Goal: Information Seeking & Learning: Learn about a topic

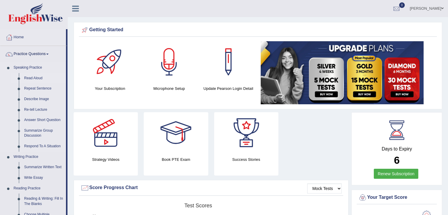
click at [32, 77] on link "Read Aloud" at bounding box center [44, 78] width 44 height 11
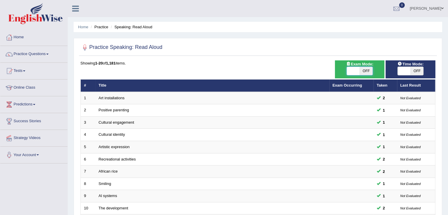
click at [349, 71] on span at bounding box center [353, 71] width 13 height 8
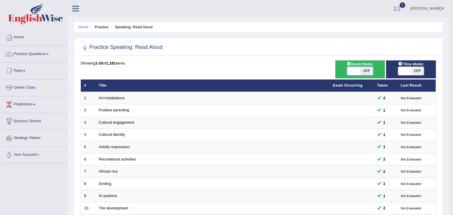
checkbox input "true"
click at [349, 71] on body "Toggle navigation Home Practice Questions Speaking Practice Read Aloud Repeat S…" at bounding box center [226, 107] width 453 height 215
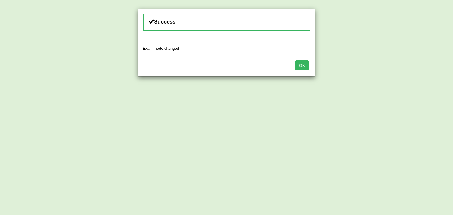
click at [300, 64] on button "OK" at bounding box center [302, 65] width 14 height 10
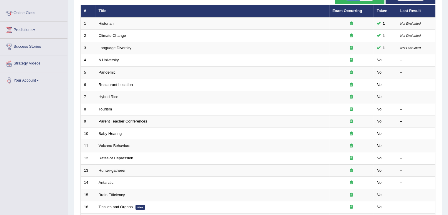
scroll to position [76, 0]
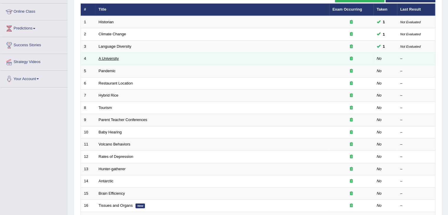
click at [114, 57] on link "A University" at bounding box center [109, 58] width 20 height 4
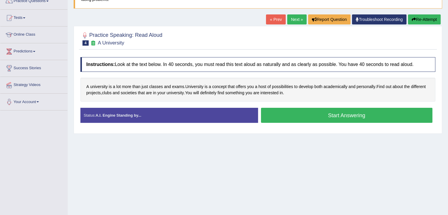
scroll to position [53, 0]
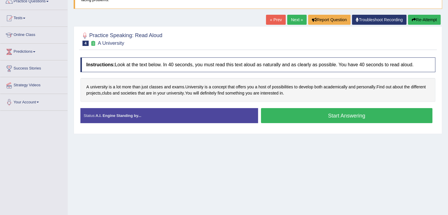
click at [347, 117] on button "Start Answering" at bounding box center [347, 115] width 172 height 15
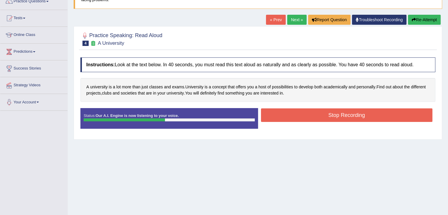
click at [347, 117] on button "Stop Recording" at bounding box center [347, 115] width 172 height 14
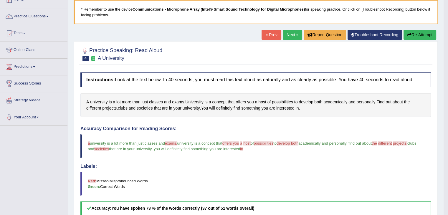
scroll to position [35, 0]
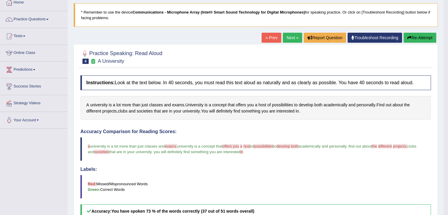
click at [422, 35] on button "Re-Attempt" at bounding box center [420, 38] width 33 height 10
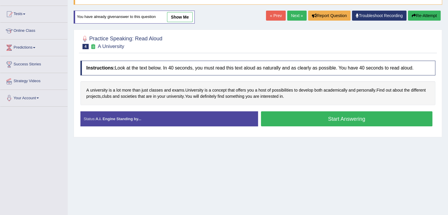
scroll to position [57, 0]
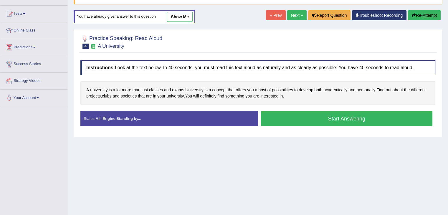
click at [353, 118] on button "Start Answering" at bounding box center [347, 118] width 172 height 15
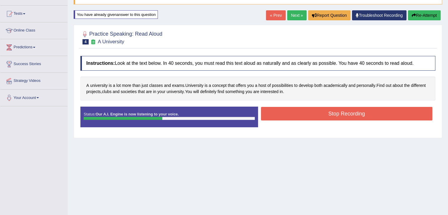
click at [349, 115] on button "Stop Recording" at bounding box center [347, 114] width 172 height 14
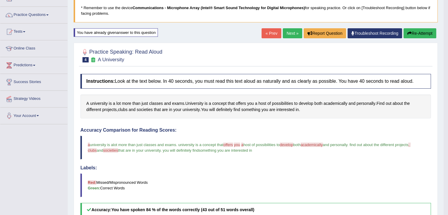
scroll to position [0, 0]
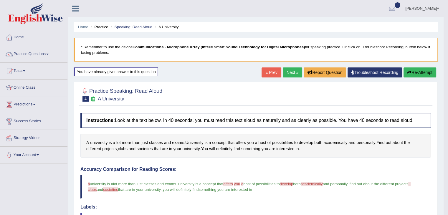
click at [420, 71] on button "Re-Attempt" at bounding box center [420, 72] width 33 height 10
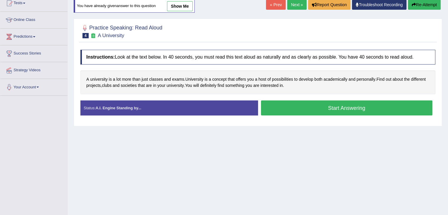
scroll to position [69, 0]
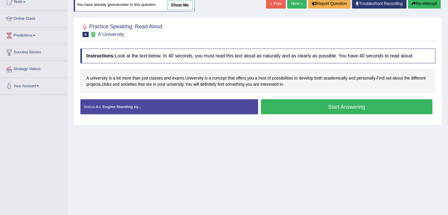
click at [353, 106] on button "Start Answering" at bounding box center [347, 106] width 172 height 15
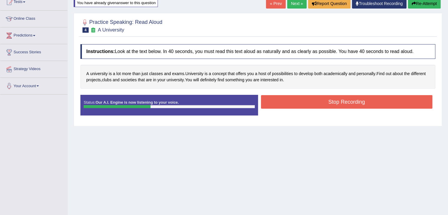
click at [353, 106] on button "Stop Recording" at bounding box center [347, 102] width 172 height 14
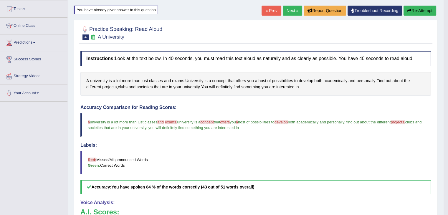
scroll to position [61, 0]
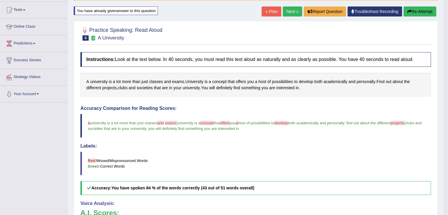
click at [425, 12] on button "Re-Attempt" at bounding box center [420, 11] width 33 height 10
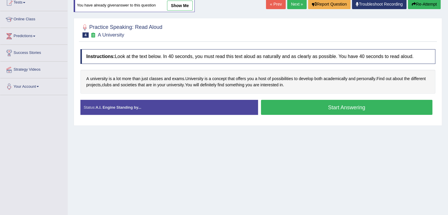
scroll to position [68, 0]
click at [348, 104] on button "Start Answering" at bounding box center [347, 107] width 172 height 15
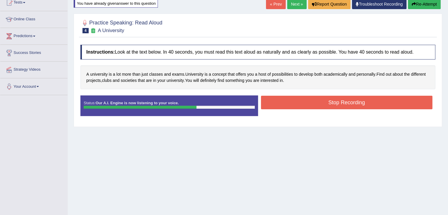
click at [348, 104] on button "Stop Recording" at bounding box center [347, 103] width 172 height 14
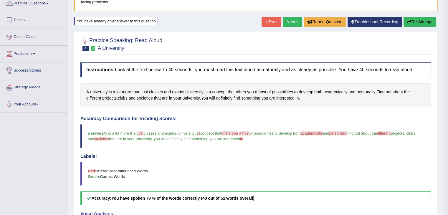
scroll to position [51, 0]
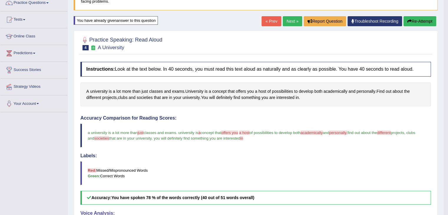
click at [420, 24] on button "Re-Attempt" at bounding box center [420, 21] width 33 height 10
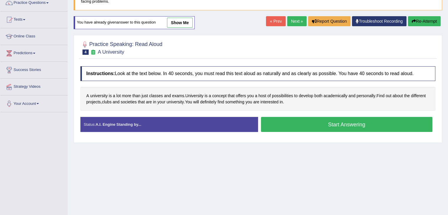
click at [349, 124] on button "Start Answering" at bounding box center [347, 124] width 172 height 15
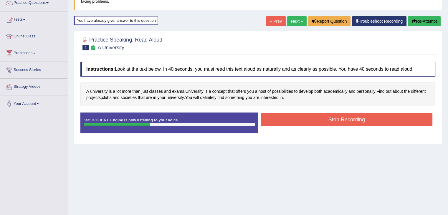
click at [349, 124] on button "Stop Recording" at bounding box center [347, 120] width 172 height 14
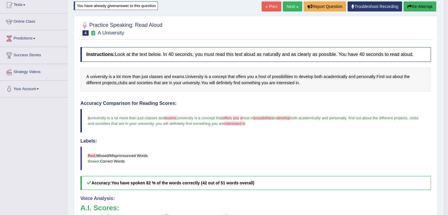
scroll to position [62, 0]
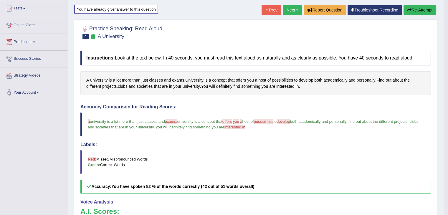
drag, startPoint x: 446, startPoint y: 93, endPoint x: 441, endPoint y: 67, distance: 25.8
click at [441, 67] on body "Toggle navigation Home Practice Questions Speaking Practice Read Aloud Repeat S…" at bounding box center [224, 45] width 448 height 215
click at [420, 9] on button "Re-Attempt" at bounding box center [420, 10] width 33 height 10
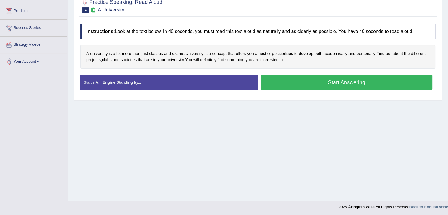
scroll to position [94, 0]
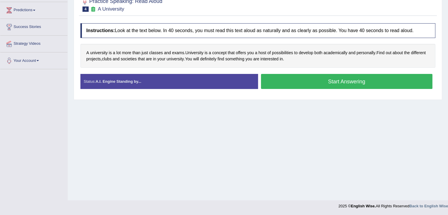
click at [322, 83] on button "Start Answering" at bounding box center [347, 81] width 172 height 15
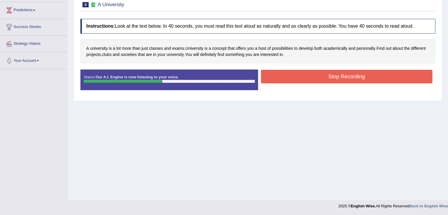
click at [323, 81] on button "Stop Recording" at bounding box center [347, 77] width 172 height 14
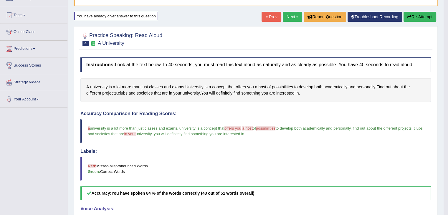
scroll to position [55, 0]
click at [289, 14] on link "Next »" at bounding box center [292, 17] width 19 height 10
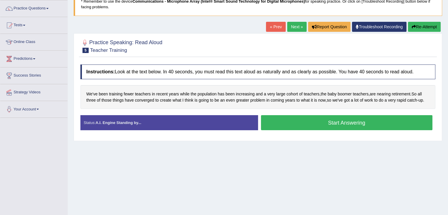
scroll to position [46, 0]
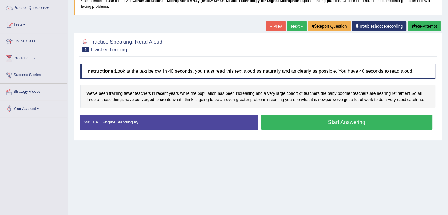
click at [364, 122] on button "Start Answering" at bounding box center [347, 122] width 172 height 15
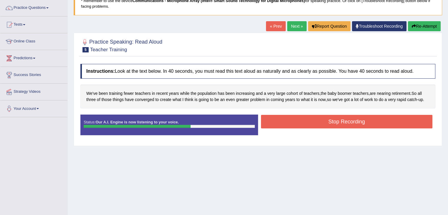
click at [364, 122] on button "Stop Recording" at bounding box center [347, 122] width 172 height 14
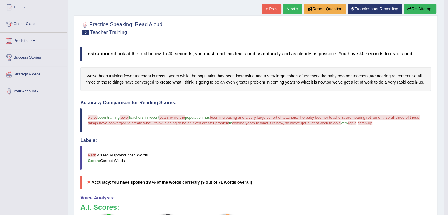
scroll to position [60, 0]
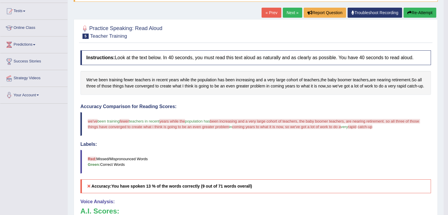
click at [374, 14] on link "Troubleshoot Recording" at bounding box center [375, 13] width 55 height 10
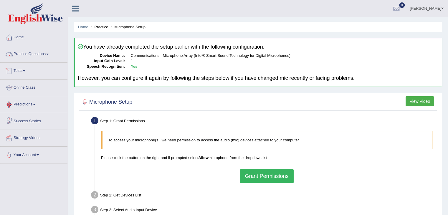
click at [46, 57] on link "Practice Questions" at bounding box center [33, 53] width 67 height 15
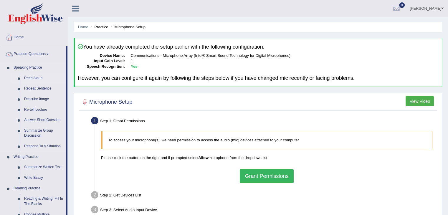
click at [33, 78] on link "Read Aloud" at bounding box center [44, 78] width 44 height 11
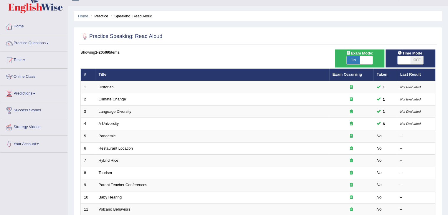
scroll to position [12, 0]
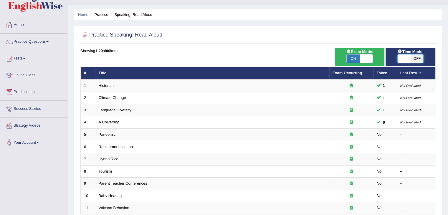
click at [405, 59] on span at bounding box center [404, 59] width 13 height 8
checkbox input "true"
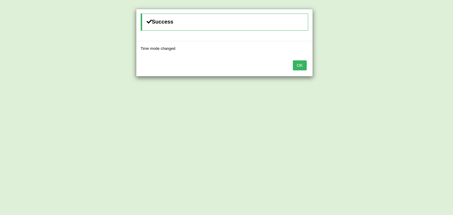
click at [297, 66] on button "OK" at bounding box center [300, 65] width 14 height 10
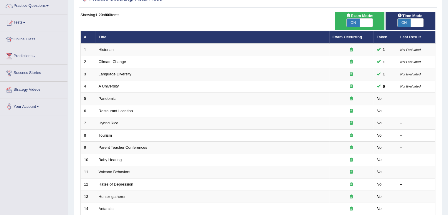
scroll to position [52, 0]
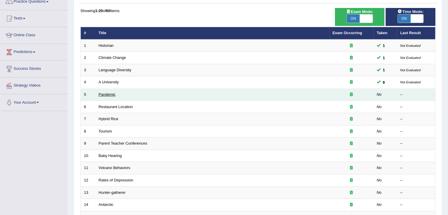
click at [99, 92] on link "Pandemic" at bounding box center [107, 94] width 17 height 4
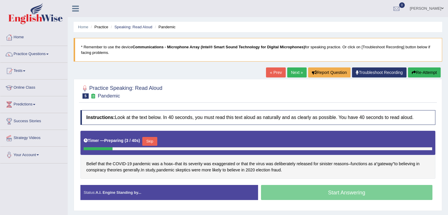
click at [297, 75] on link "Next »" at bounding box center [296, 72] width 19 height 10
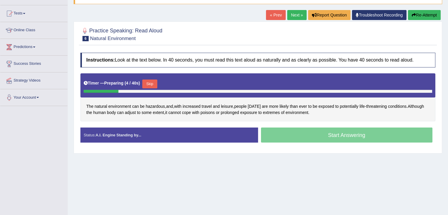
scroll to position [59, 0]
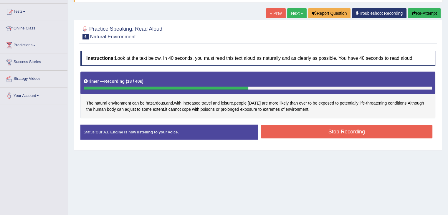
drag, startPoint x: 373, startPoint y: 124, endPoint x: 368, endPoint y: 135, distance: 12.0
click at [368, 135] on button "Stop Recording" at bounding box center [347, 132] width 172 height 14
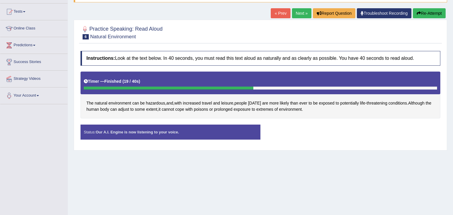
click at [368, 135] on body "Toggle navigation Home Practice Questions Speaking Practice Read Aloud Repeat S…" at bounding box center [226, 48] width 453 height 215
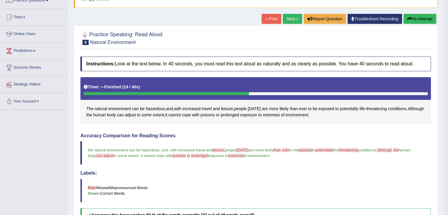
scroll to position [53, 0]
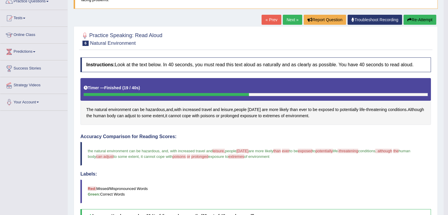
click at [426, 21] on button "Re-Attempt" at bounding box center [420, 20] width 33 height 10
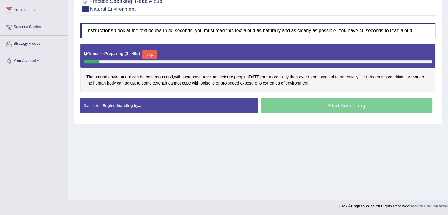
scroll to position [94, 0]
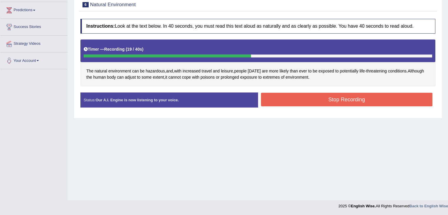
click at [359, 100] on button "Stop Recording" at bounding box center [347, 100] width 172 height 14
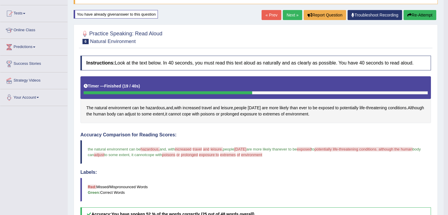
scroll to position [53, 0]
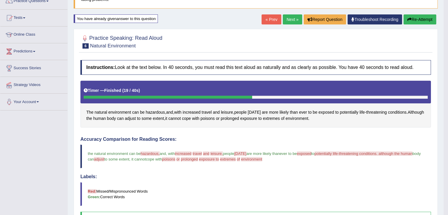
click at [421, 20] on button "Re-Attempt" at bounding box center [420, 19] width 33 height 10
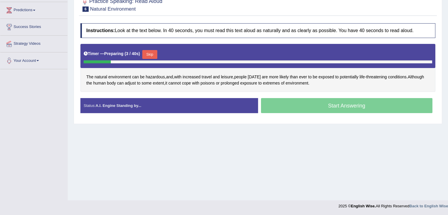
scroll to position [83, 0]
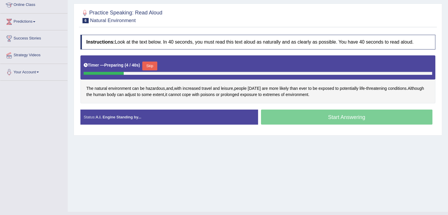
click at [353, 117] on div "Start Answering" at bounding box center [347, 118] width 178 height 17
click at [151, 66] on button "Skip" at bounding box center [149, 66] width 15 height 9
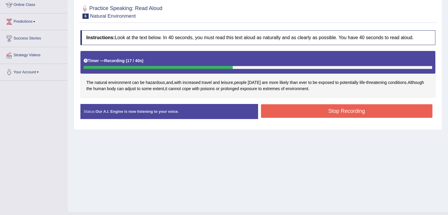
click at [362, 117] on div "Stop Recording" at bounding box center [347, 111] width 178 height 15
click at [357, 112] on button "Stop Recording" at bounding box center [347, 111] width 172 height 14
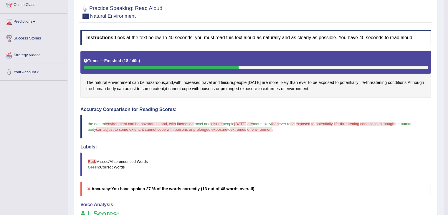
drag, startPoint x: 451, startPoint y: 85, endPoint x: 452, endPoint y: 118, distance: 33.6
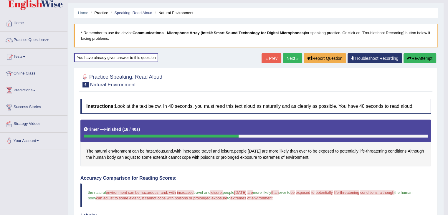
scroll to position [6, 0]
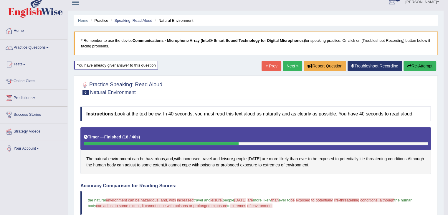
click at [288, 69] on link "Next »" at bounding box center [292, 66] width 19 height 10
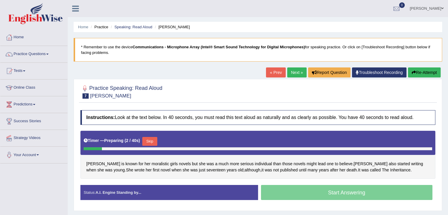
scroll to position [19, 0]
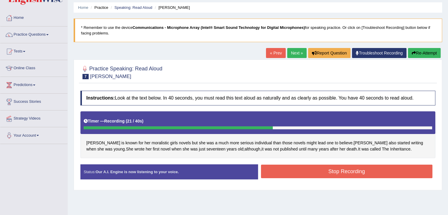
click at [352, 171] on button "Stop Recording" at bounding box center [347, 172] width 172 height 14
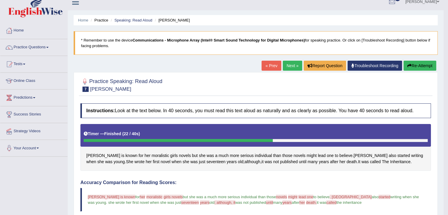
scroll to position [0, 0]
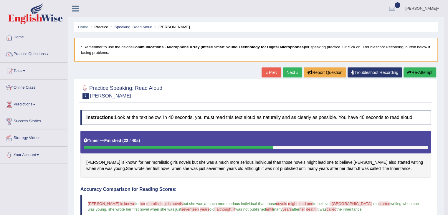
click at [288, 69] on link "Next »" at bounding box center [292, 72] width 19 height 10
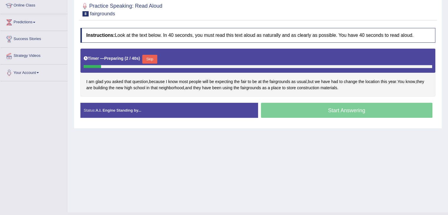
scroll to position [83, 0]
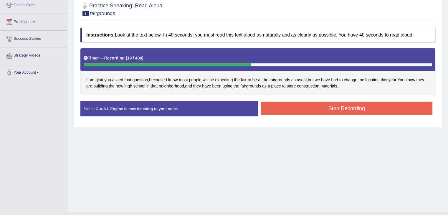
click at [342, 108] on button "Stop Recording" at bounding box center [347, 109] width 172 height 14
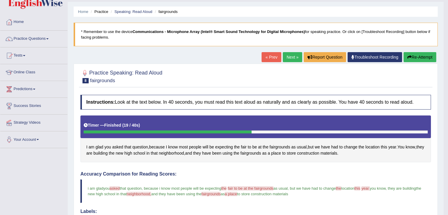
scroll to position [32, 0]
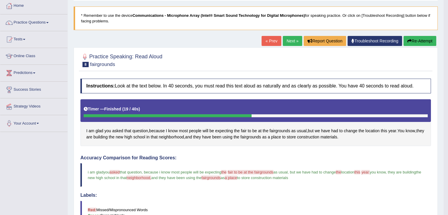
click at [291, 42] on link "Next »" at bounding box center [292, 41] width 19 height 10
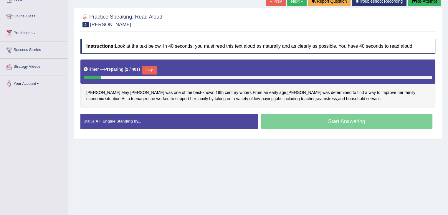
scroll to position [83, 0]
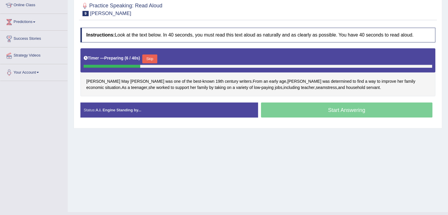
click at [331, 109] on div "Start Answering" at bounding box center [347, 111] width 178 height 17
click at [154, 55] on button "Skip" at bounding box center [149, 59] width 15 height 9
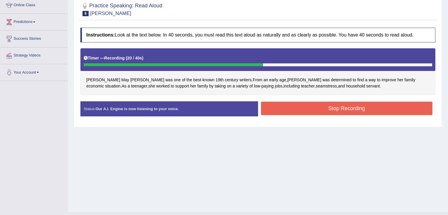
click at [322, 108] on button "Stop Recording" at bounding box center [347, 109] width 172 height 14
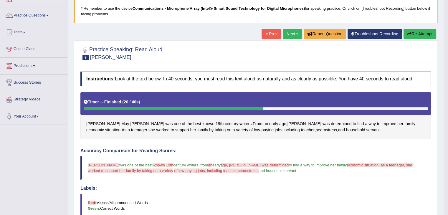
scroll to position [35, 0]
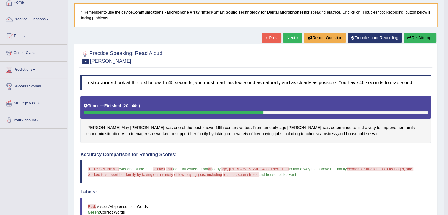
click at [423, 42] on button "Re-Attempt" at bounding box center [420, 38] width 33 height 10
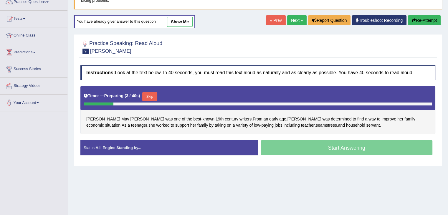
scroll to position [53, 0]
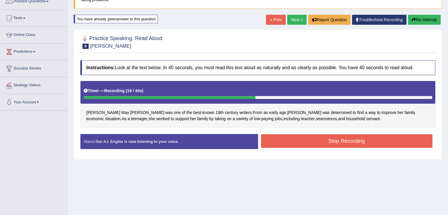
click at [326, 141] on button "Stop Recording" at bounding box center [347, 141] width 172 height 14
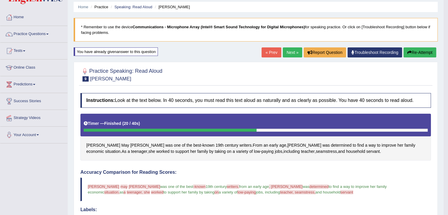
scroll to position [0, 0]
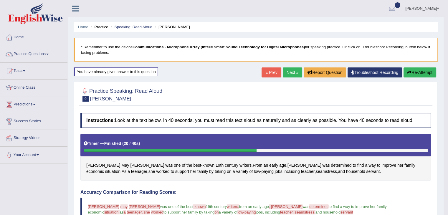
click at [293, 73] on link "Next »" at bounding box center [292, 72] width 19 height 10
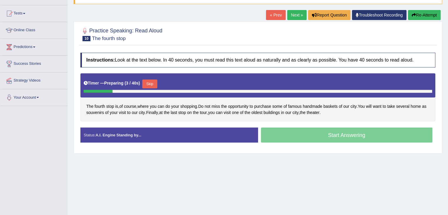
scroll to position [59, 0]
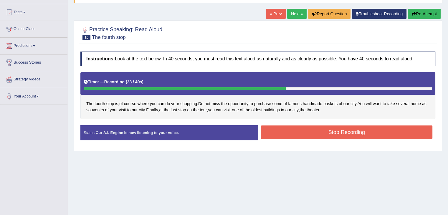
click at [324, 135] on button "Stop Recording" at bounding box center [347, 133] width 172 height 14
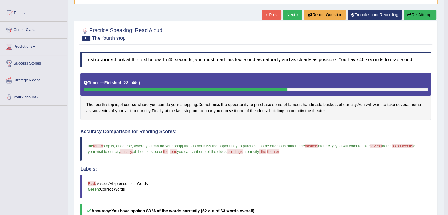
scroll to position [55, 0]
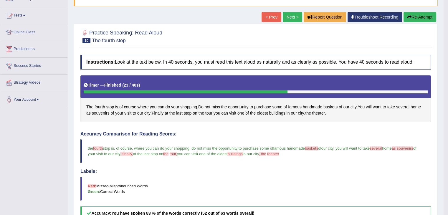
click at [412, 12] on button "Re-Attempt" at bounding box center [420, 17] width 33 height 10
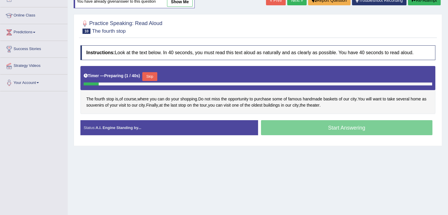
scroll to position [94, 0]
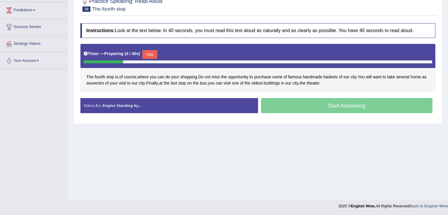
click at [149, 50] on button "Skip" at bounding box center [149, 54] width 15 height 9
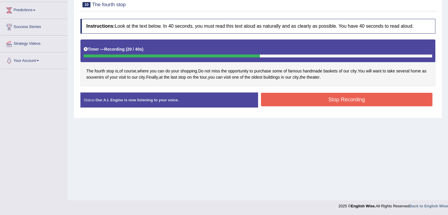
click at [305, 100] on button "Stop Recording" at bounding box center [347, 100] width 172 height 14
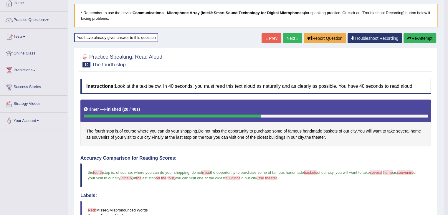
scroll to position [0, 0]
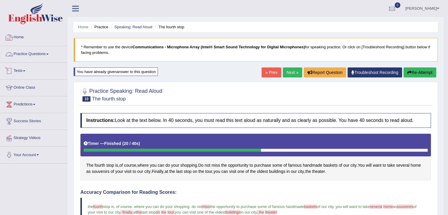
click at [26, 69] on link "Tests" at bounding box center [33, 70] width 67 height 15
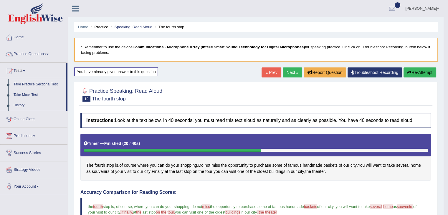
click at [39, 84] on link "Take Practice Sectional Test" at bounding box center [38, 84] width 55 height 11
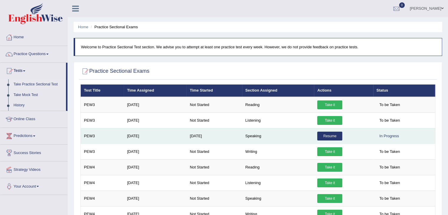
click at [326, 138] on link "Resume" at bounding box center [329, 136] width 25 height 9
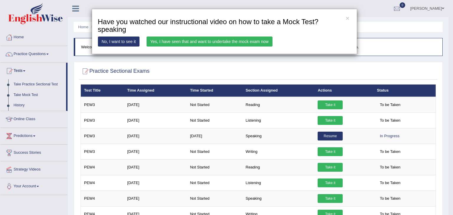
click at [168, 42] on link "Yes, I have seen that and want to undertake the mock exam now" at bounding box center [209, 42] width 126 height 10
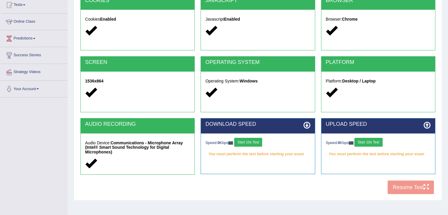
scroll to position [94, 0]
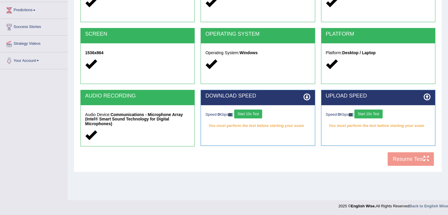
click at [243, 113] on button "Start 10s Test" at bounding box center [248, 114] width 28 height 9
click at [367, 111] on button "Start 10s Test" at bounding box center [368, 114] width 28 height 9
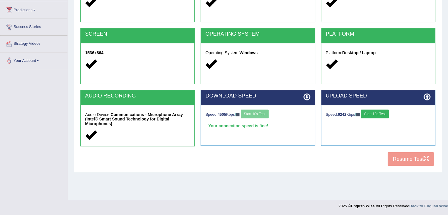
click at [367, 111] on button "Start 10s Test" at bounding box center [375, 114] width 28 height 9
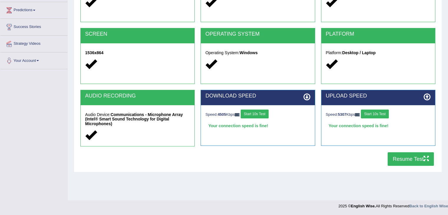
click at [382, 115] on button "Start 10s Test" at bounding box center [375, 114] width 28 height 9
click at [397, 158] on button "Resume Test" at bounding box center [411, 159] width 46 height 14
click at [444, 96] on div "Home Exams Exam Requirements System Requirements Test [GEOGRAPHIC_DATA] Cookies…" at bounding box center [258, 53] width 380 height 295
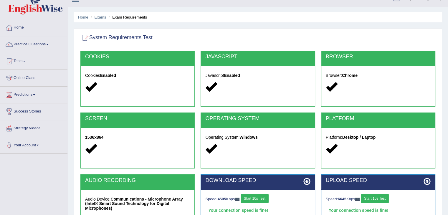
scroll to position [4, 0]
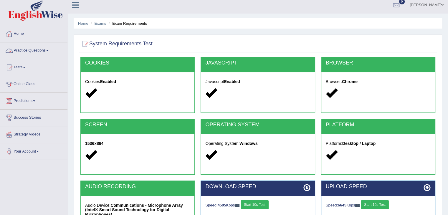
click at [44, 50] on link "Practice Questions" at bounding box center [33, 49] width 67 height 15
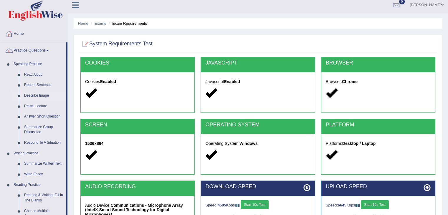
click at [34, 95] on link "Describe Image" at bounding box center [44, 95] width 44 height 11
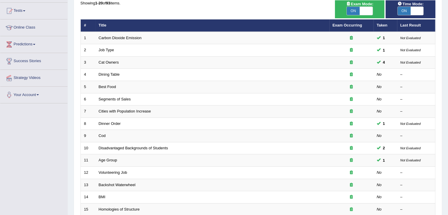
scroll to position [63, 0]
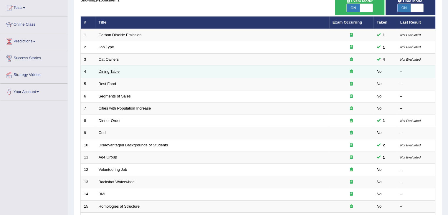
click at [106, 69] on link "Dining Table" at bounding box center [109, 71] width 21 height 4
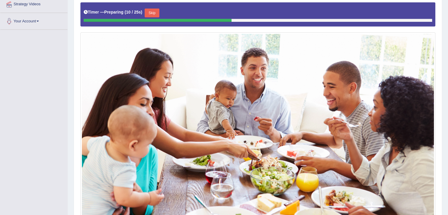
scroll to position [133, 0]
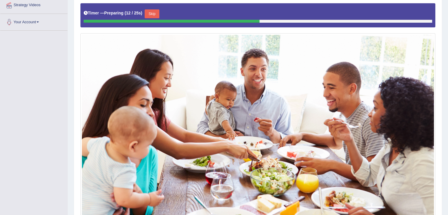
click at [442, 92] on div "Practice Speaking: Describe Image 4 Dining Table Instructions: Look at the imag…" at bounding box center [258, 96] width 369 height 301
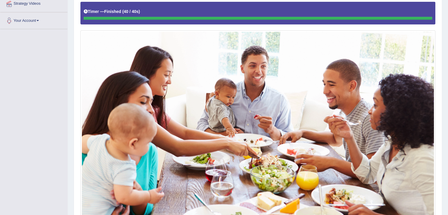
scroll to position [134, 0]
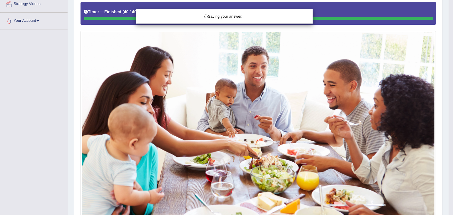
drag, startPoint x: 452, startPoint y: 148, endPoint x: 438, endPoint y: 182, distance: 37.3
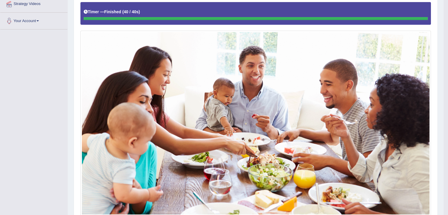
scroll to position [299, 0]
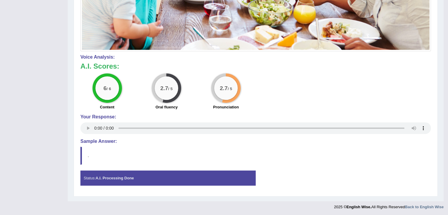
click at [131, 178] on strong "A.I. Processing Done" at bounding box center [114, 178] width 38 height 4
click at [81, 151] on blockquote "." at bounding box center [255, 156] width 351 height 18
click at [87, 128] on div "Instructions: Look at the image below. In 25 seconds, please speak into the mic…" at bounding box center [256, 0] width 354 height 385
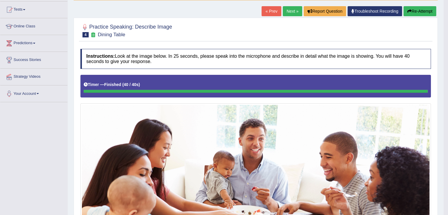
scroll to position [64, 0]
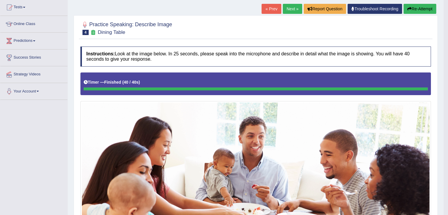
drag, startPoint x: 444, startPoint y: 81, endPoint x: 450, endPoint y: 86, distance: 7.5
click at [448, 86] on html "Toggle navigation Home Practice Questions Speaking Practice Read Aloud Repeat S…" at bounding box center [224, 43] width 448 height 215
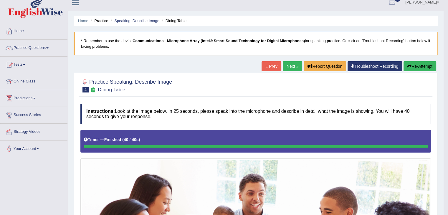
scroll to position [5, 0]
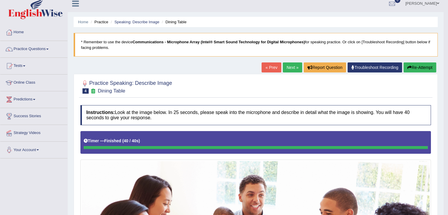
click at [292, 67] on link "Next »" at bounding box center [292, 67] width 19 height 10
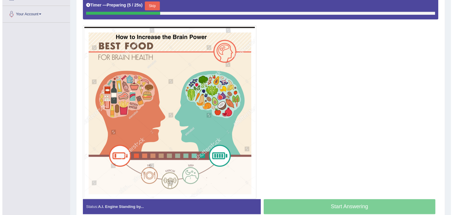
scroll to position [140, 0]
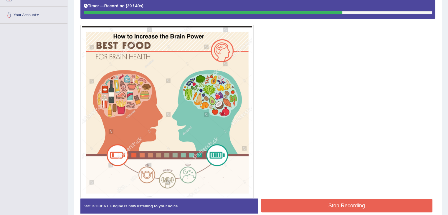
click at [370, 201] on button "Stop Recording" at bounding box center [347, 206] width 172 height 14
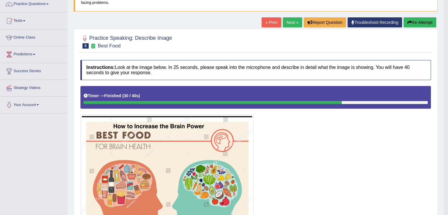
scroll to position [46, 0]
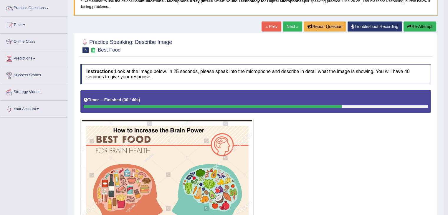
drag, startPoint x: 451, startPoint y: 80, endPoint x: 452, endPoint y: 72, distance: 7.8
click at [448, 72] on html "Toggle navigation Home Practice Questions Speaking Practice Read Aloud Repeat S…" at bounding box center [224, 61] width 448 height 215
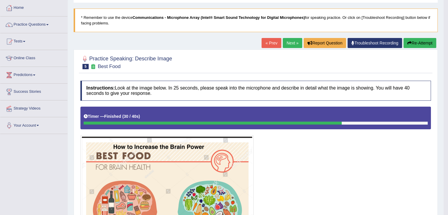
scroll to position [0, 0]
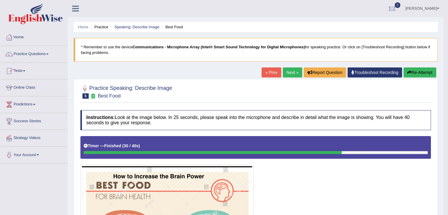
click at [47, 55] on link "Practice Questions" at bounding box center [33, 53] width 67 height 15
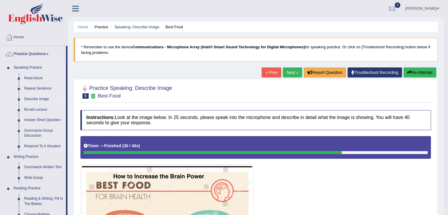
drag, startPoint x: 67, startPoint y: 85, endPoint x: 67, endPoint y: 104, distance: 18.9
click at [67, 104] on li "Practice Questions Speaking Practice Read Aloud Repeat Sentence Describe Image …" at bounding box center [33, 211] width 67 height 331
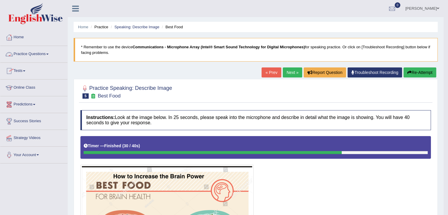
click at [49, 57] on link "Practice Questions" at bounding box center [33, 53] width 67 height 15
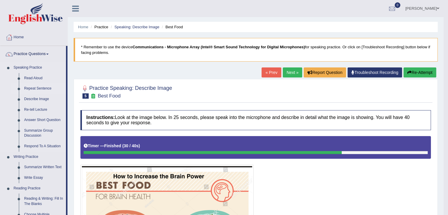
drag, startPoint x: 67, startPoint y: 78, endPoint x: 66, endPoint y: 86, distance: 7.8
click at [66, 86] on li "Practice Questions Speaking Practice Read Aloud Repeat Sentence Describe Image …" at bounding box center [33, 211] width 67 height 331
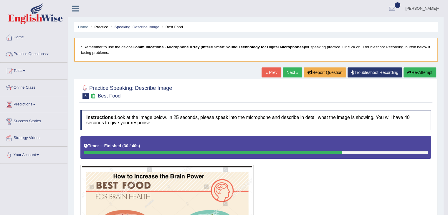
click at [47, 55] on link "Practice Questions" at bounding box center [33, 53] width 67 height 15
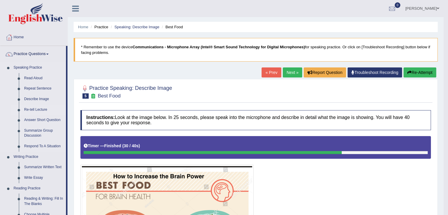
drag, startPoint x: 66, startPoint y: 104, endPoint x: 67, endPoint y: 111, distance: 7.4
click at [67, 111] on li "Practice Questions Speaking Practice Read Aloud Repeat Sentence Describe Image …" at bounding box center [33, 211] width 67 height 331
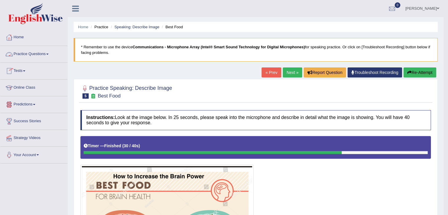
click at [49, 54] on span at bounding box center [47, 54] width 2 height 1
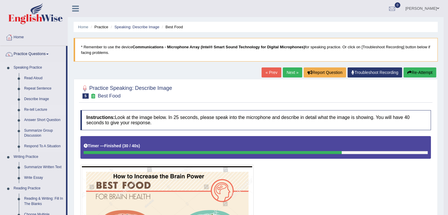
click at [29, 113] on link "Re-tell Lecture" at bounding box center [44, 110] width 44 height 11
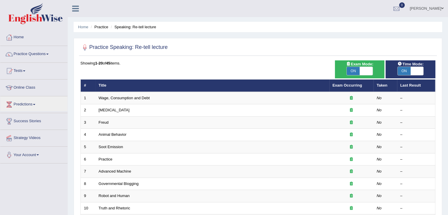
click at [448, 30] on div "Home Practice Speaking: Re-tell lecture Practice Speaking: Re-tell lecture Time…" at bounding box center [258, 187] width 380 height 375
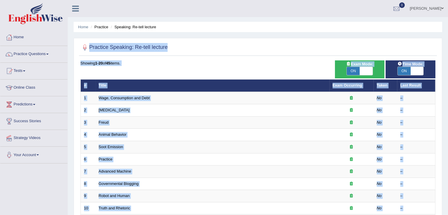
drag, startPoint x: 448, startPoint y: 30, endPoint x: 448, endPoint y: 35, distance: 5.0
click at [448, 35] on div "Home Practice Speaking: Re-tell lecture Practice Speaking: Re-tell lecture Time…" at bounding box center [258, 187] width 380 height 375
click at [297, 49] on div at bounding box center [257, 48] width 355 height 12
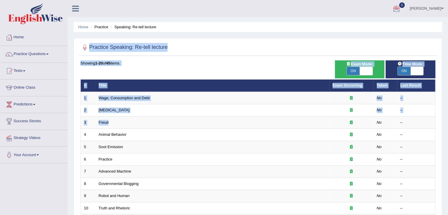
drag, startPoint x: 345, startPoint y: 117, endPoint x: 234, endPoint y: -26, distance: 180.8
click at [234, 0] on html "Toggle navigation Home Practice Questions Speaking Practice Read Aloud Repeat S…" at bounding box center [224, 107] width 448 height 215
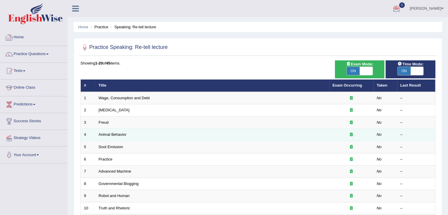
click at [205, 130] on td "Animal Behavior" at bounding box center [212, 135] width 234 height 12
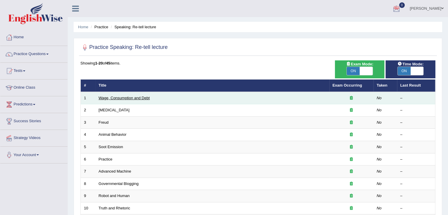
click at [135, 98] on link "Wage, Consumption and Debt" at bounding box center [124, 98] width 51 height 4
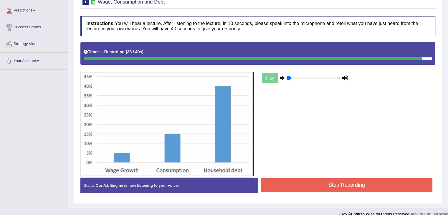
scroll to position [101, 0]
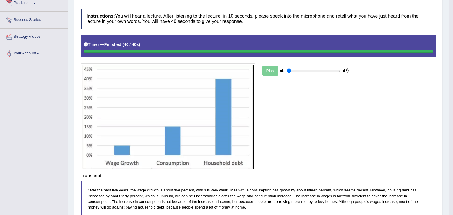
click at [0, 0] on div "Saving your answer..." at bounding box center [0, 0] width 0 height 0
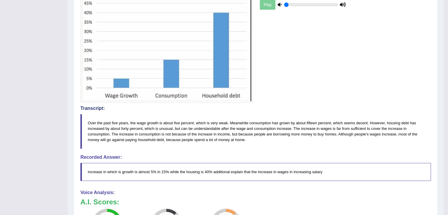
scroll to position [169, 0]
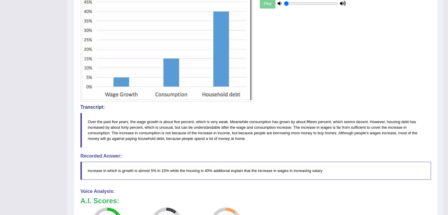
drag, startPoint x: 452, startPoint y: 76, endPoint x: 451, endPoint y: 110, distance: 34.8
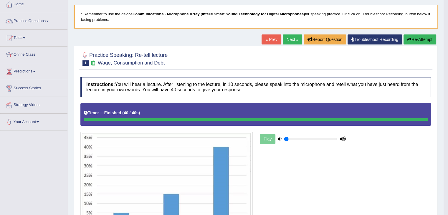
scroll to position [28, 0]
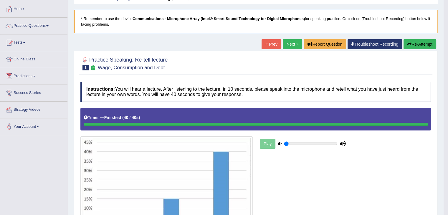
click at [417, 39] on button "Re-Attempt" at bounding box center [420, 44] width 33 height 10
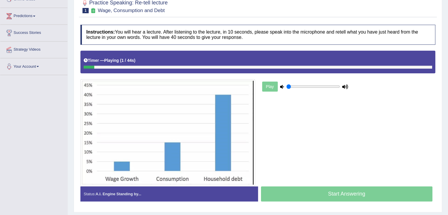
scroll to position [92, 0]
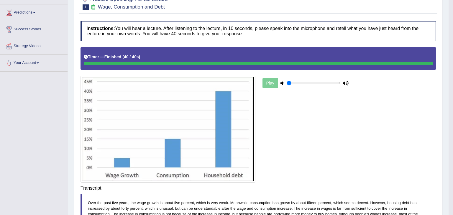
click at [370, 123] on body "Toggle navigation Home Practice Questions Speaking Practice Read Aloud Repeat S…" at bounding box center [226, 15] width 453 height 215
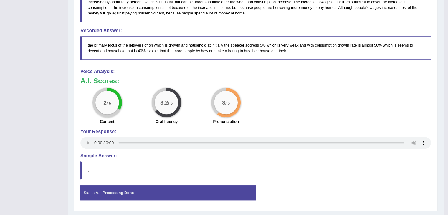
scroll to position [311, 0]
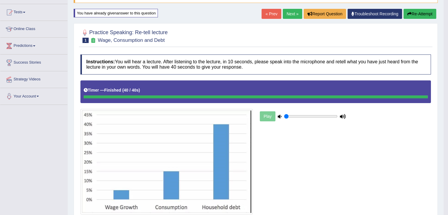
scroll to position [56, 0]
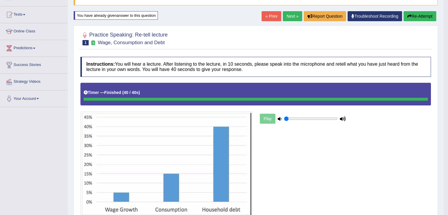
click at [430, 15] on button "Re-Attempt" at bounding box center [420, 16] width 33 height 10
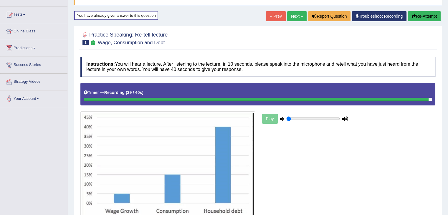
scroll to position [104, 0]
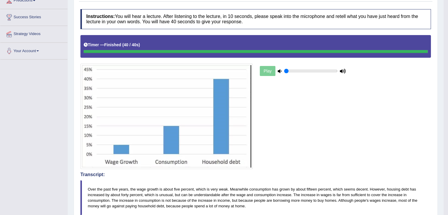
drag, startPoint x: 451, startPoint y: 72, endPoint x: 448, endPoint y: 70, distance: 4.2
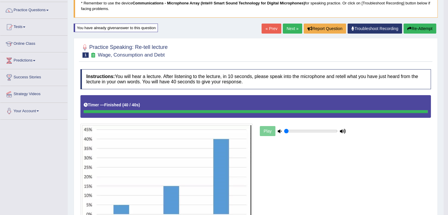
scroll to position [36, 0]
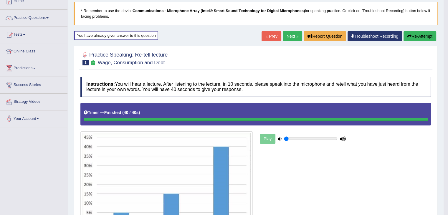
click at [417, 36] on button "Re-Attempt" at bounding box center [420, 36] width 33 height 10
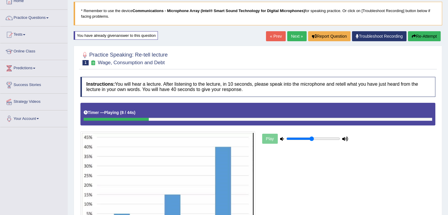
drag, startPoint x: 302, startPoint y: 138, endPoint x: 311, endPoint y: 140, distance: 9.1
type input "0.5"
click at [311, 140] on input "range" at bounding box center [313, 138] width 54 height 5
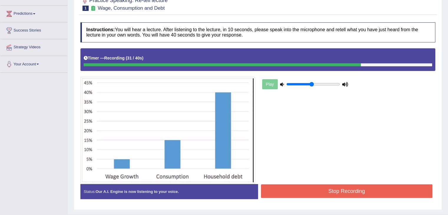
scroll to position [92, 0]
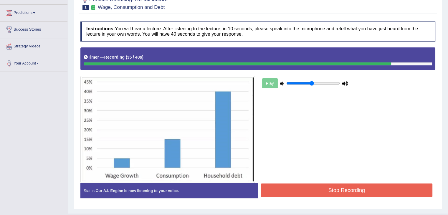
click at [371, 191] on button "Stop Recording" at bounding box center [347, 191] width 172 height 14
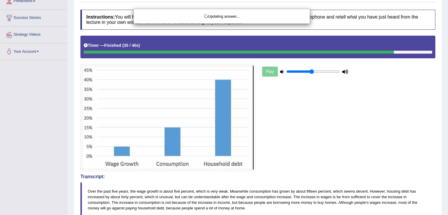
drag, startPoint x: 452, startPoint y: 68, endPoint x: 449, endPoint y: 85, distance: 16.8
click at [448, 85] on html "Toggle navigation Home Practice Questions Speaking Practice Read Aloud Repeat S…" at bounding box center [224, 4] width 448 height 215
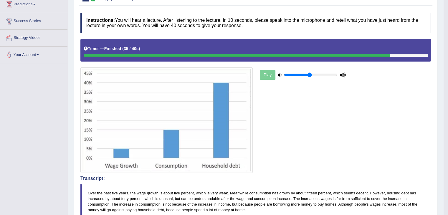
drag, startPoint x: 447, startPoint y: 115, endPoint x: 452, endPoint y: 112, distance: 5.8
click at [448, 112] on html "Toggle navigation Home Practice Questions Speaking Practice Read Aloud Repeat S…" at bounding box center [224, 7] width 448 height 215
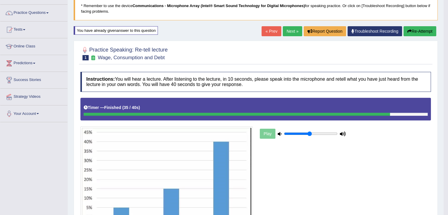
scroll to position [39, 0]
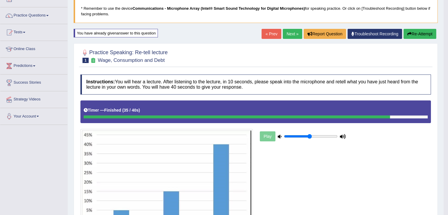
click at [420, 34] on button "Re-Attempt" at bounding box center [420, 34] width 33 height 10
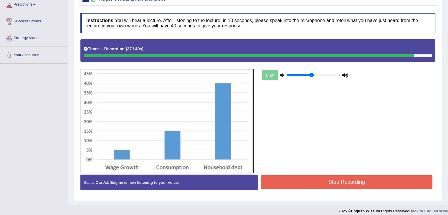
scroll to position [104, 0]
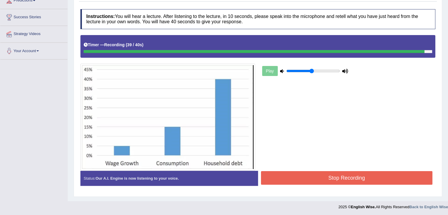
click at [362, 178] on button "Stop Recording" at bounding box center [347, 178] width 172 height 14
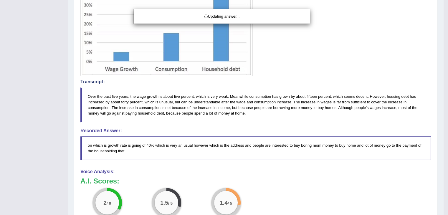
drag, startPoint x: 452, startPoint y: 87, endPoint x: 448, endPoint y: 151, distance: 64.1
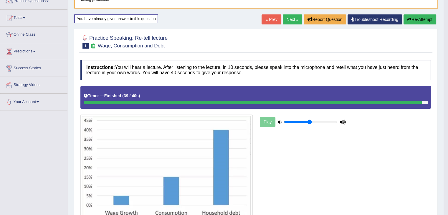
scroll to position [0, 0]
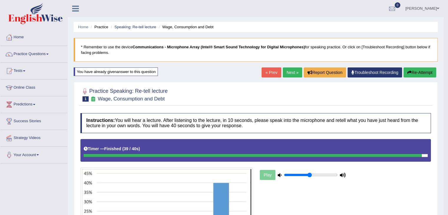
click at [416, 72] on button "Re-Attempt" at bounding box center [420, 72] width 33 height 10
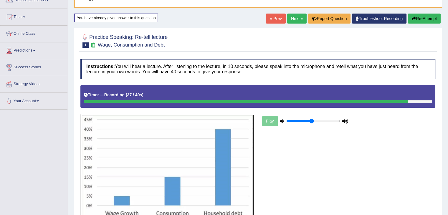
scroll to position [104, 0]
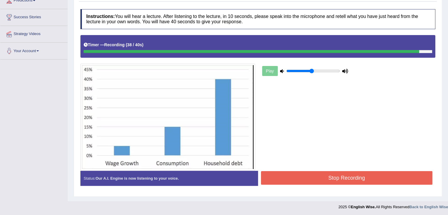
click at [377, 174] on button "Stop Recording" at bounding box center [347, 178] width 172 height 14
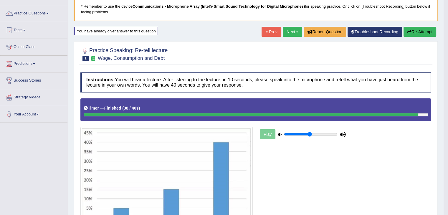
scroll to position [43, 0]
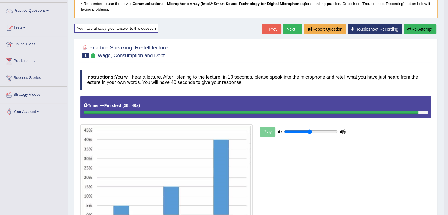
click at [287, 32] on link "Next »" at bounding box center [292, 29] width 19 height 10
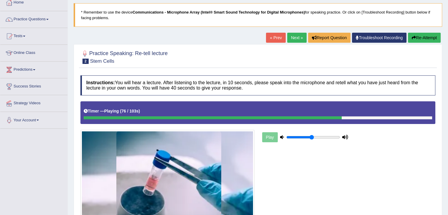
scroll to position [33, 0]
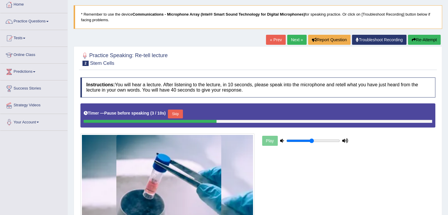
click at [426, 41] on button "Re-Attempt" at bounding box center [424, 40] width 33 height 10
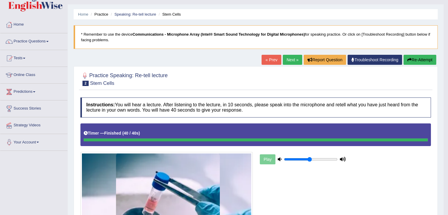
scroll to position [2, 0]
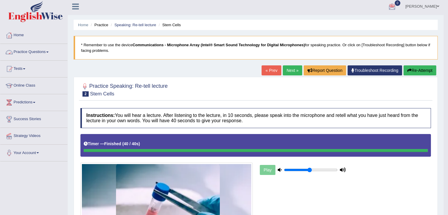
click at [48, 52] on link "Practice Questions" at bounding box center [33, 51] width 67 height 15
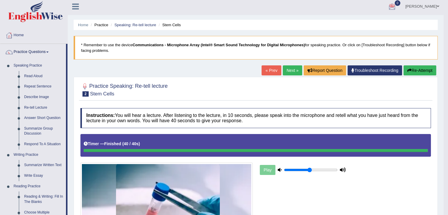
click at [291, 67] on link "Next »" at bounding box center [292, 70] width 19 height 10
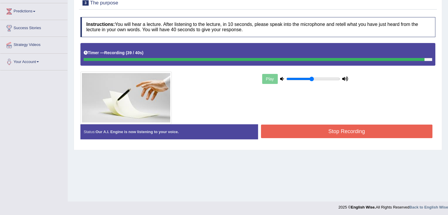
scroll to position [94, 0]
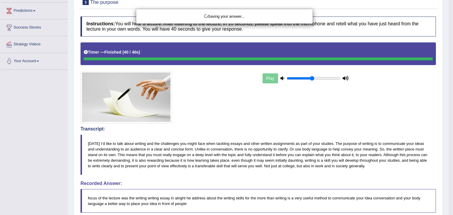
click at [448, 89] on html "Toggle navigation Home Practice Questions Speaking Practice Read Aloud Repeat S…" at bounding box center [226, 13] width 453 height 215
click at [448, 139] on div "Saving your answer..." at bounding box center [226, 107] width 453 height 215
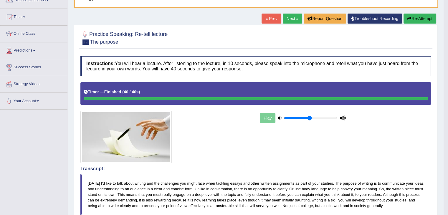
scroll to position [37, 0]
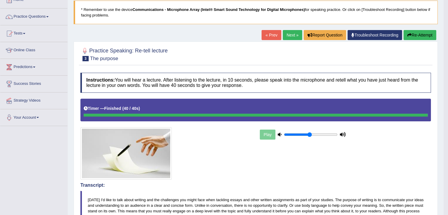
click at [289, 34] on link "Next »" at bounding box center [292, 35] width 19 height 10
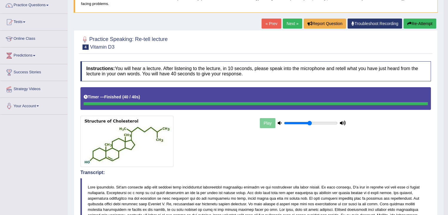
scroll to position [37, 0]
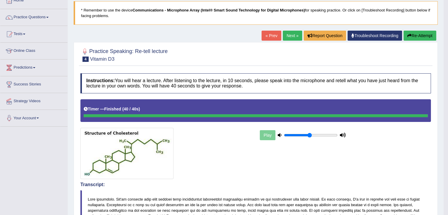
click at [422, 29] on div "Home Practice Speaking: Re-tell lecture Vitamin D3 * Remember to use the device…" at bounding box center [256, 196] width 376 height 467
click at [419, 37] on button "Re-Attempt" at bounding box center [420, 36] width 33 height 10
